Goal: Task Accomplishment & Management: Use online tool/utility

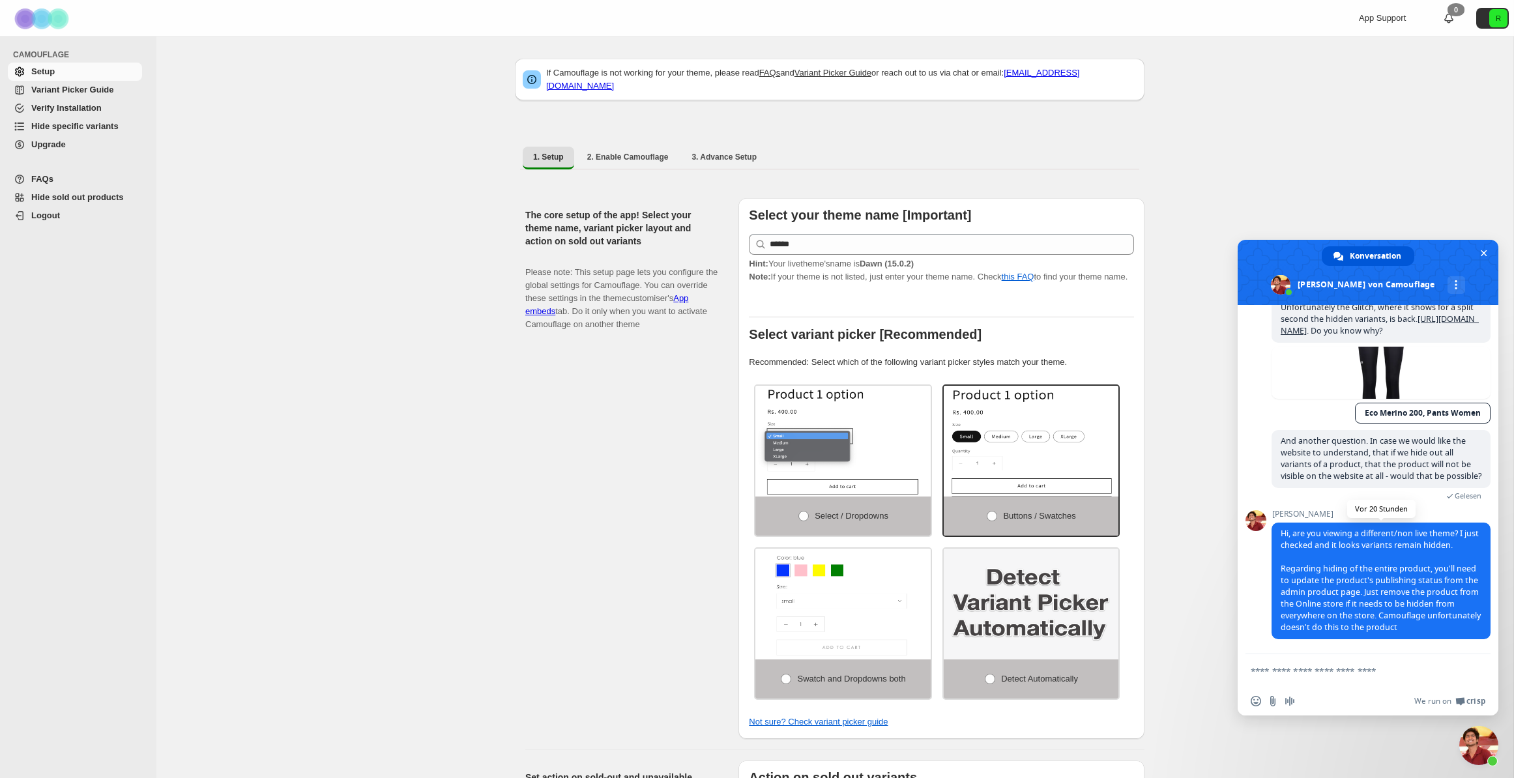
scroll to position [6378, 0]
click at [1350, 674] on textarea "Verfassen Sie Ihre Nachricht…" at bounding box center [1354, 672] width 206 height 12
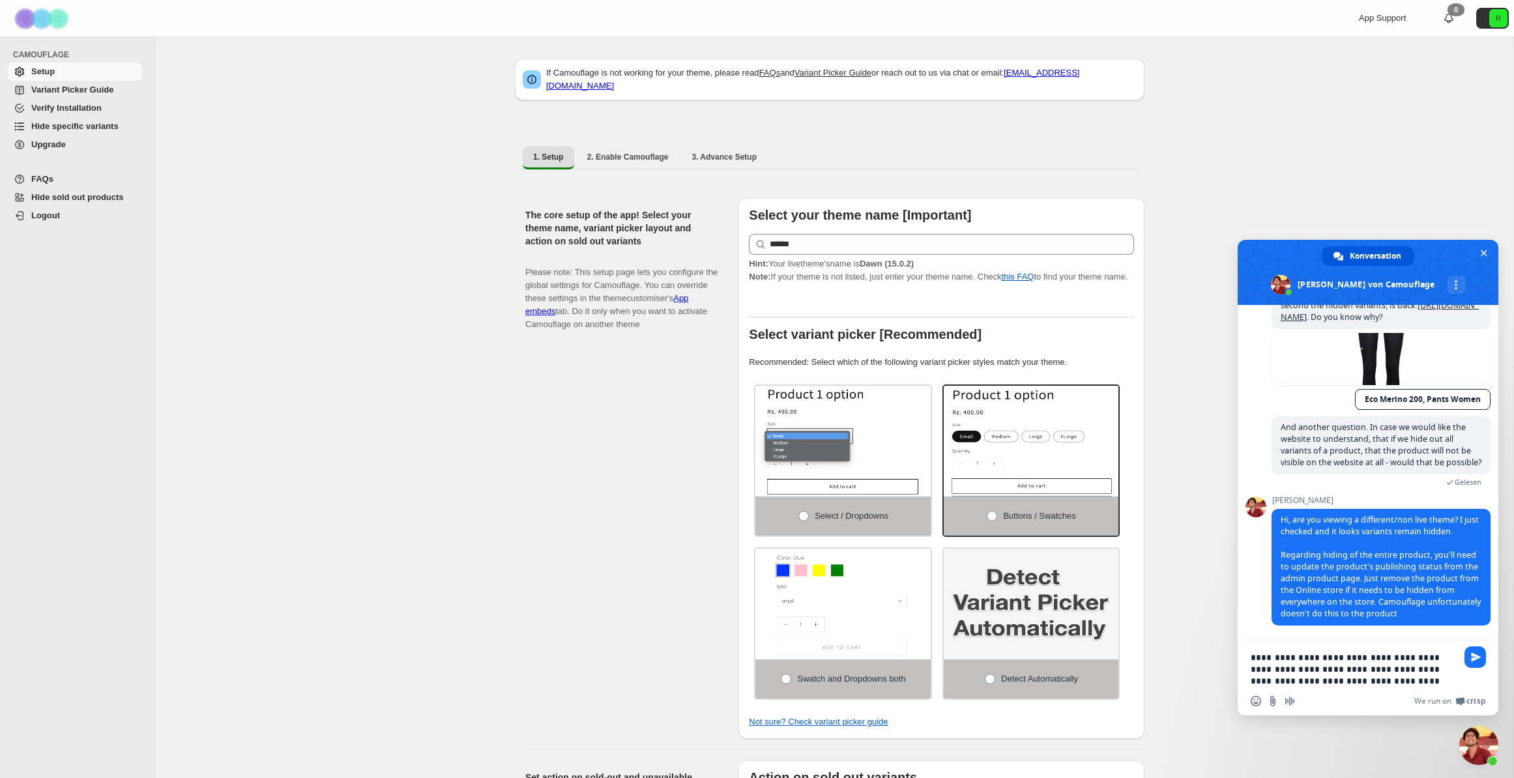
type textarea "**********"
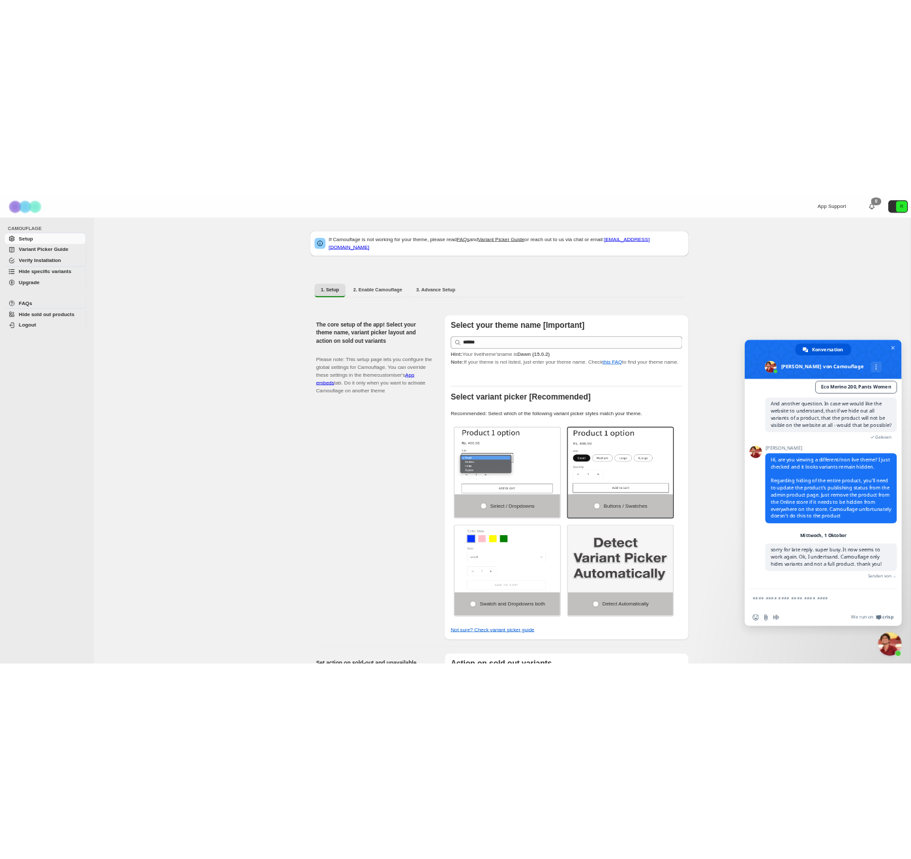
scroll to position [6460, 0]
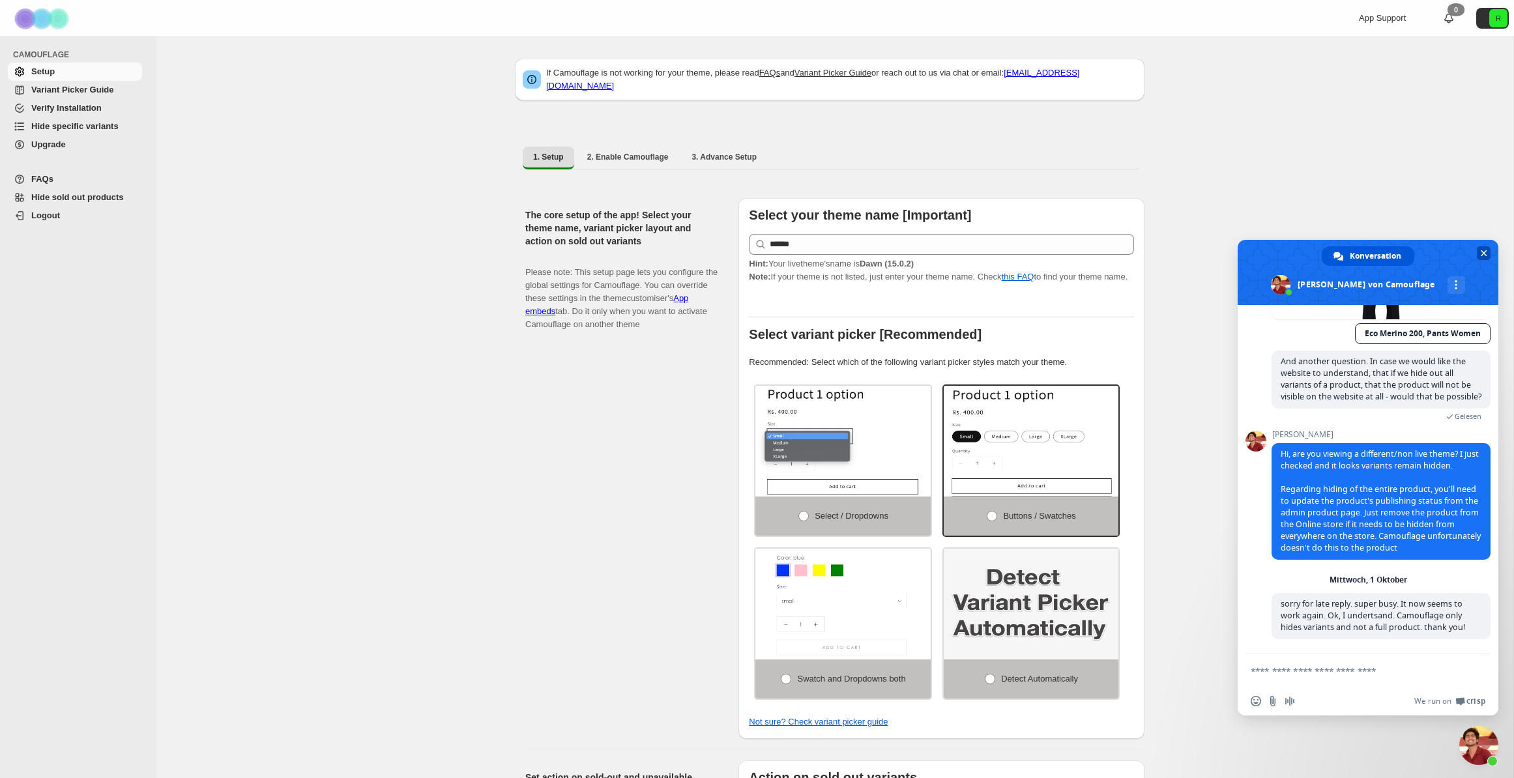
click at [1487, 247] on span "Chat schließen" at bounding box center [1484, 253] width 14 height 14
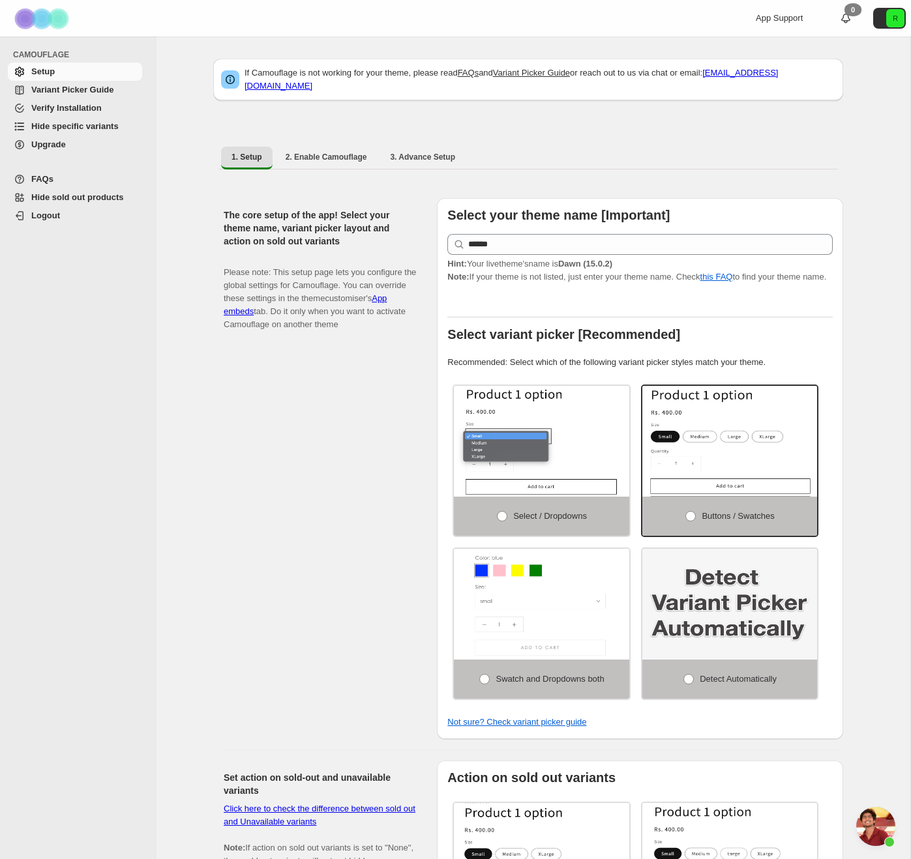
click at [97, 128] on span "Hide specific variants" at bounding box center [74, 126] width 87 height 10
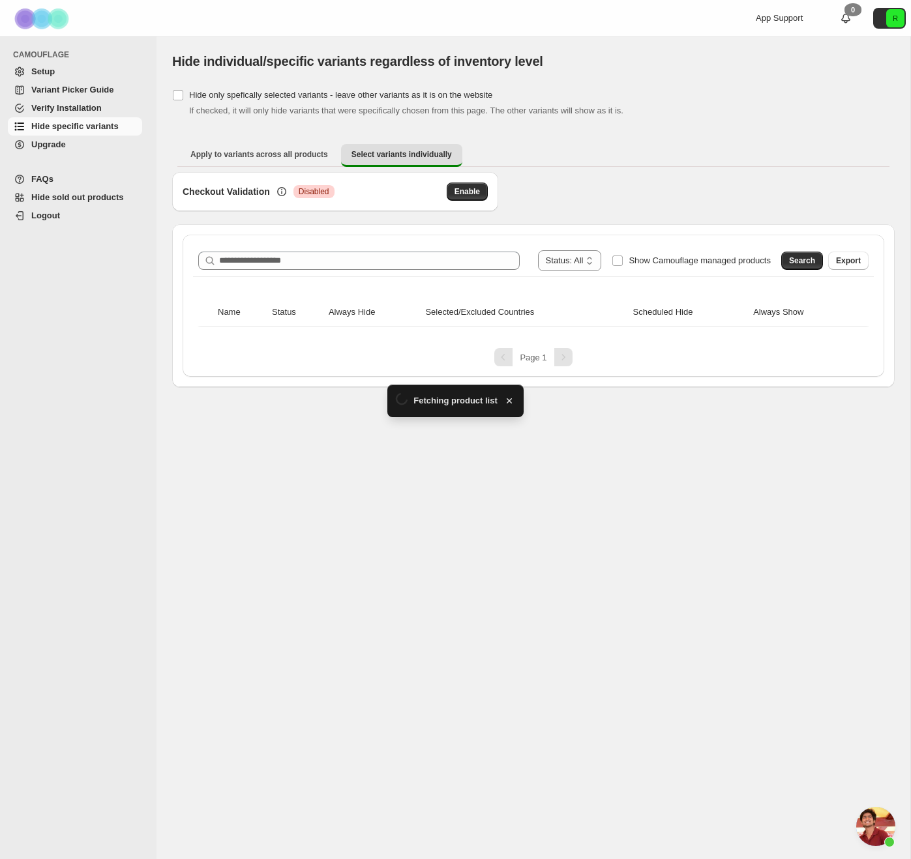
scroll to position [6460, 0]
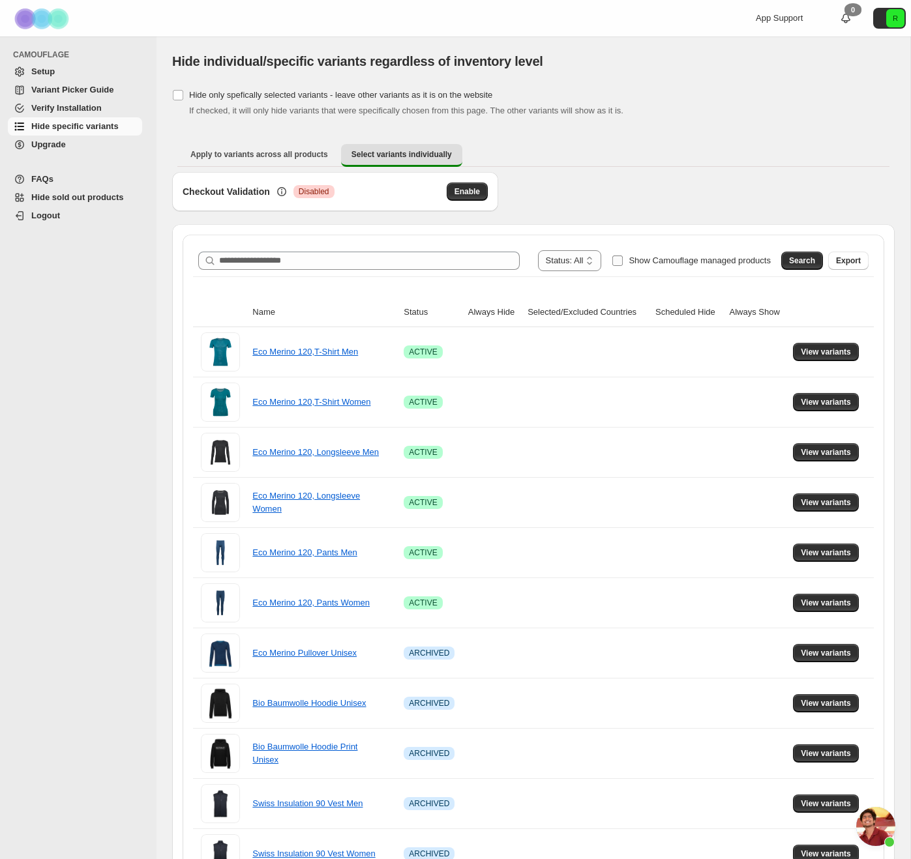
click at [617, 256] on label "Show Camouflage managed products" at bounding box center [691, 260] width 159 height 21
click at [805, 257] on span "Search" at bounding box center [802, 261] width 26 height 10
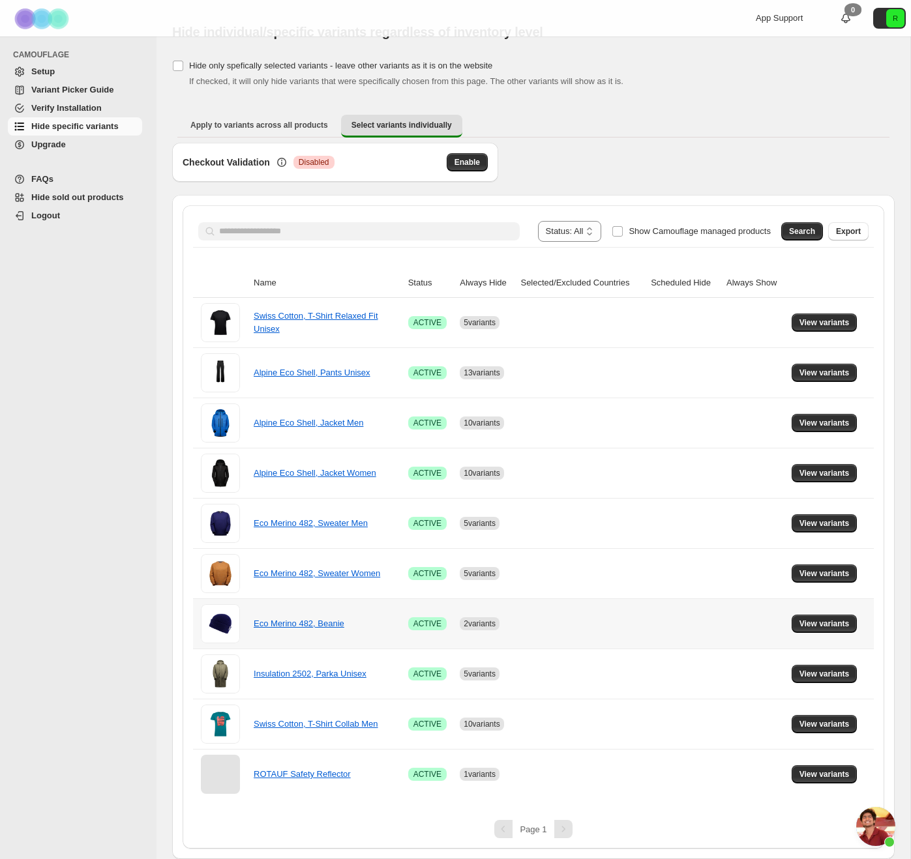
scroll to position [0, 0]
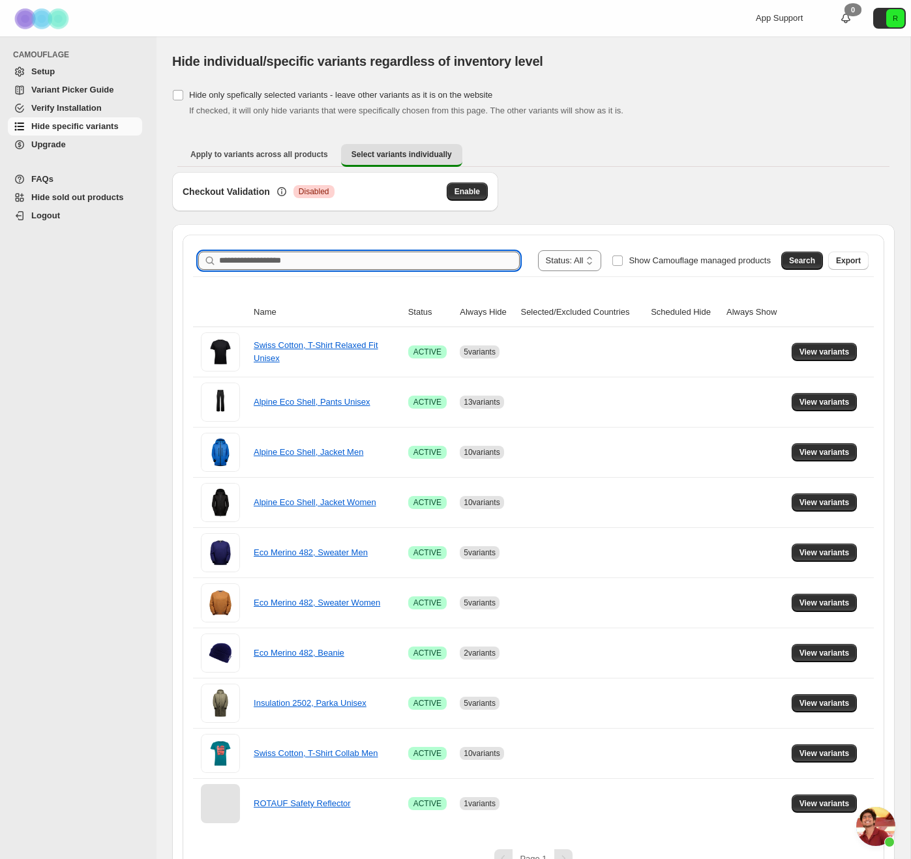
click at [386, 260] on input "Search product name" at bounding box center [369, 261] width 301 height 18
type input "**********"
click at [803, 258] on span "Search" at bounding box center [802, 261] width 26 height 10
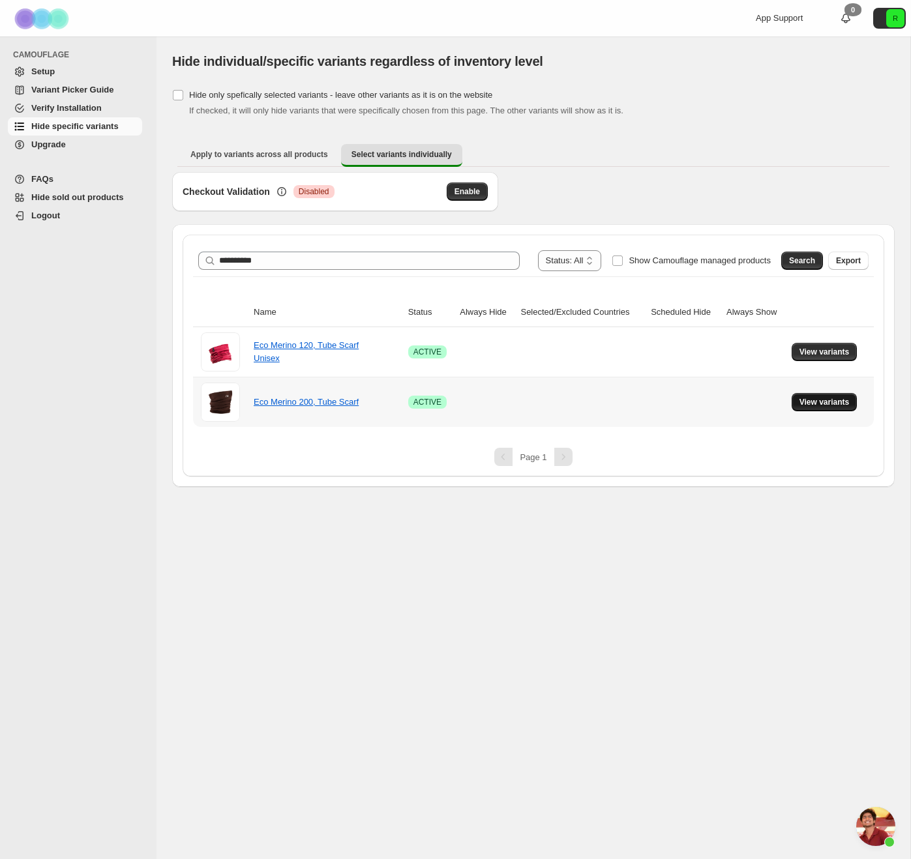
click at [805, 400] on span "View variants" at bounding box center [824, 402] width 50 height 10
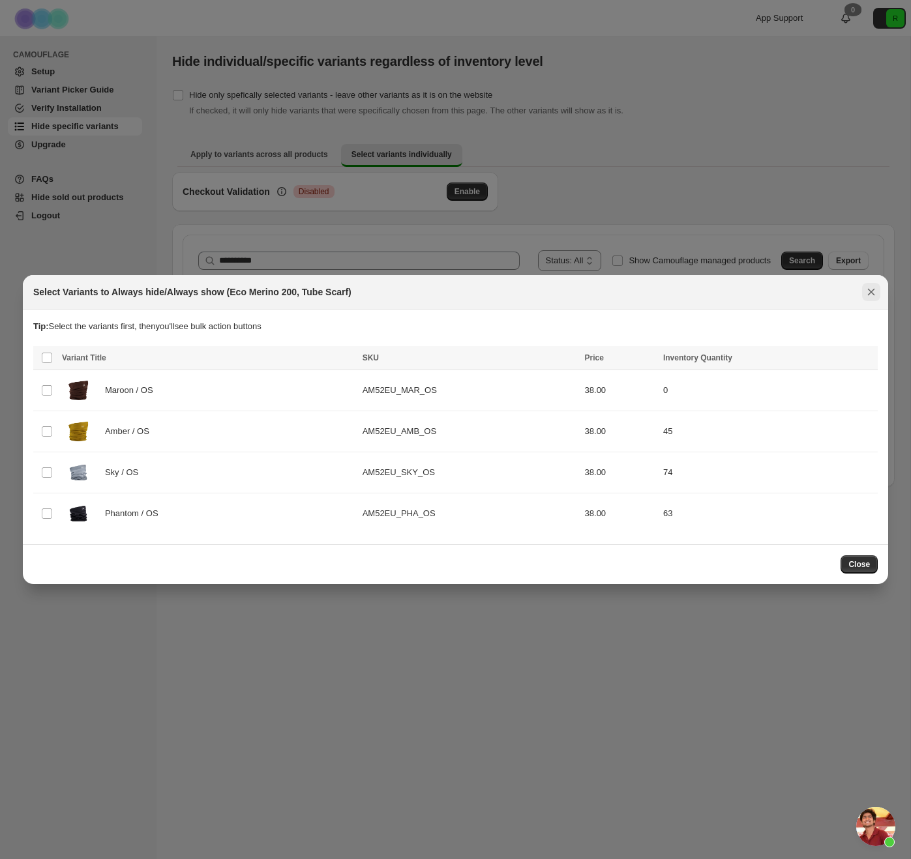
click at [871, 294] on icon "Close" at bounding box center [870, 292] width 13 height 13
